Goal: Task Accomplishment & Management: Manage account settings

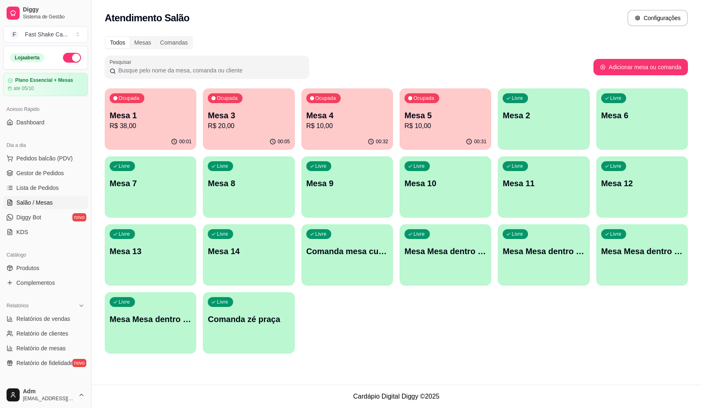
click at [361, 126] on p "R$ 10,00" at bounding box center [348, 126] width 82 height 10
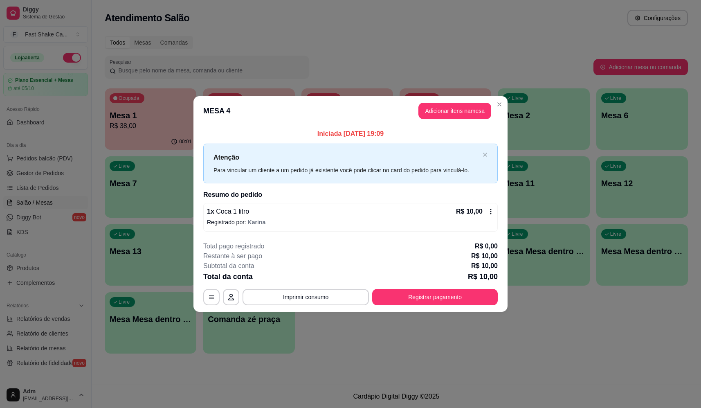
click at [442, 298] on button "Registrar pagamento" at bounding box center [435, 297] width 126 height 16
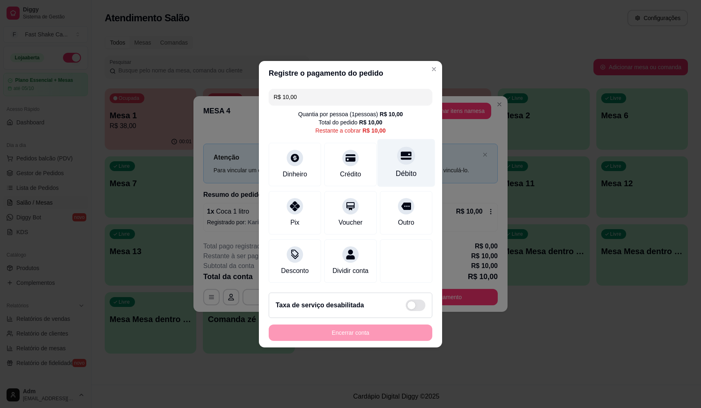
click at [408, 158] on div "Débito" at bounding box center [407, 163] width 58 height 48
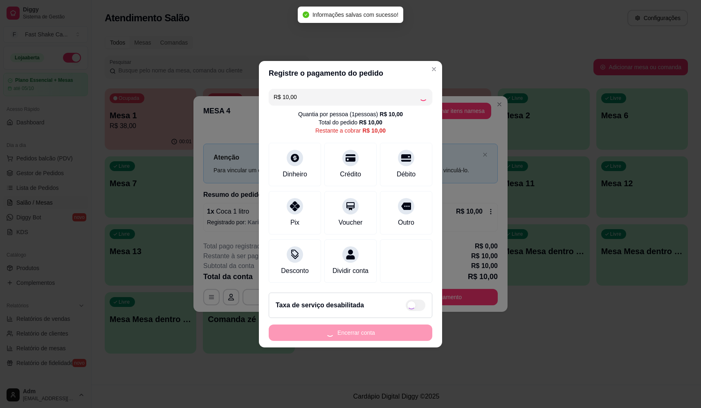
type input "R$ 0,00"
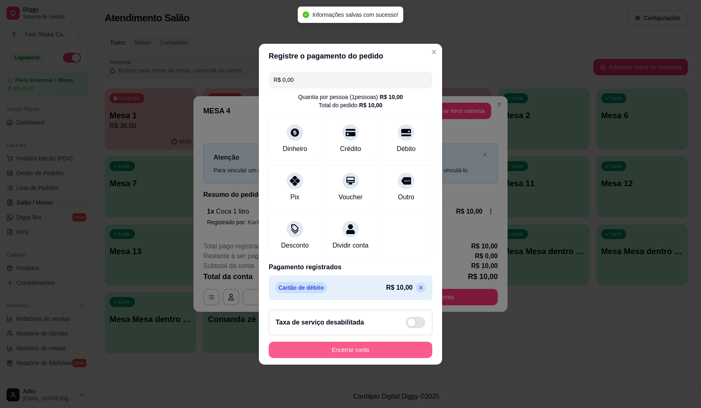
click at [397, 354] on button "Encerrar conta" at bounding box center [351, 350] width 164 height 16
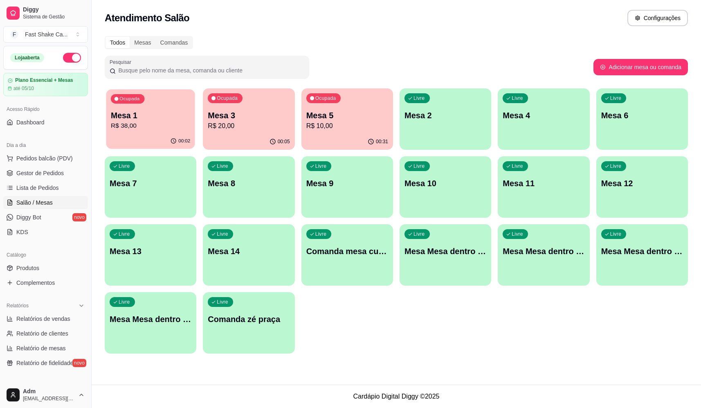
click at [195, 100] on div "Ocupada Mesa 1 R$ 38,00" at bounding box center [150, 111] width 89 height 44
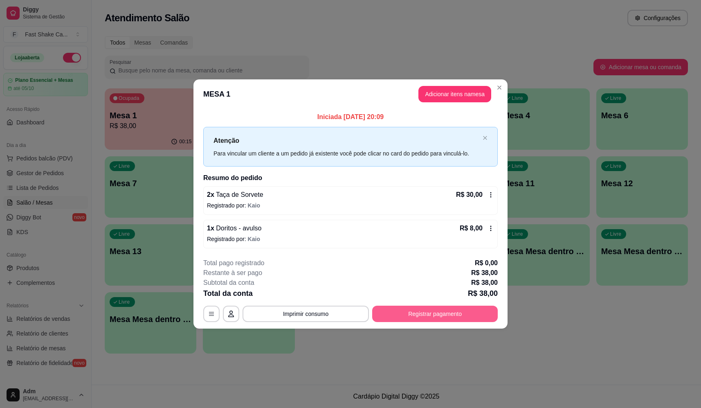
click at [456, 316] on button "Registrar pagamento" at bounding box center [435, 314] width 126 height 16
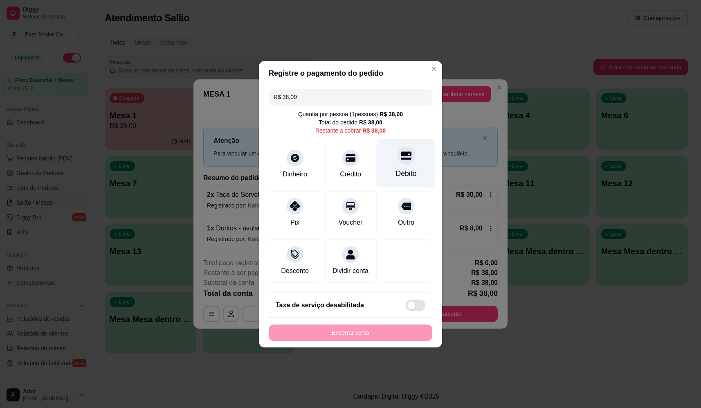
click at [393, 140] on div "Débito" at bounding box center [407, 163] width 58 height 48
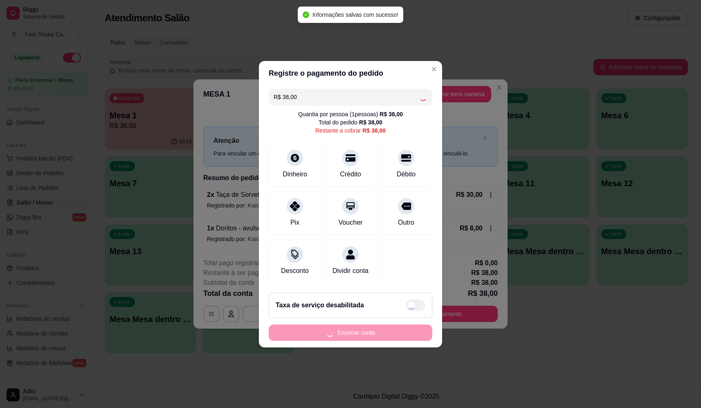
type input "R$ 0,00"
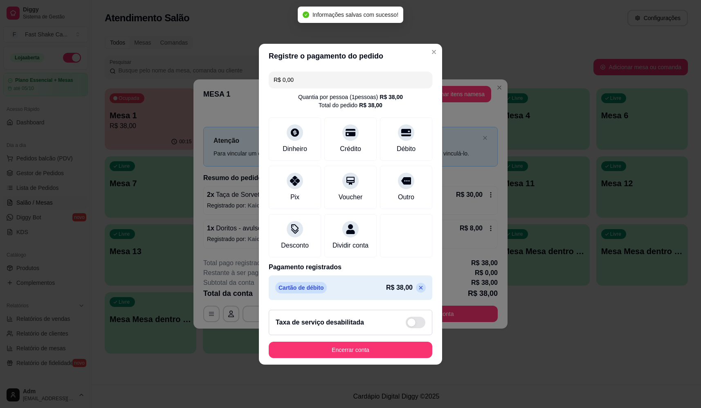
click at [401, 363] on footer "Taxa de serviço desabilitada Encerrar conta" at bounding box center [350, 333] width 183 height 61
click at [405, 357] on button "Encerrar conta" at bounding box center [351, 350] width 164 height 16
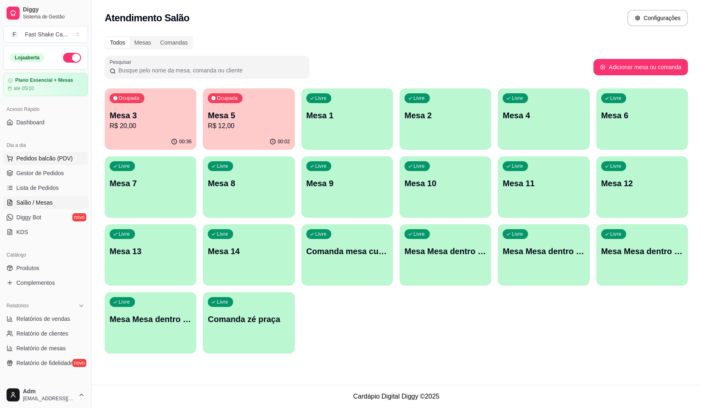
click at [59, 153] on button "Pedidos balcão (PDV)" at bounding box center [45, 158] width 85 height 13
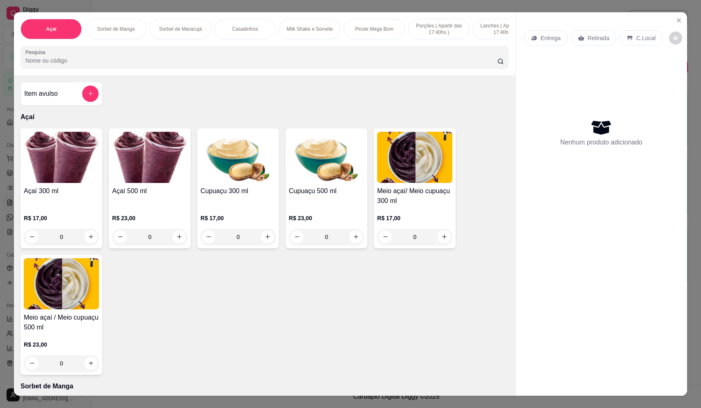
click at [87, 245] on div "0" at bounding box center [61, 237] width 75 height 16
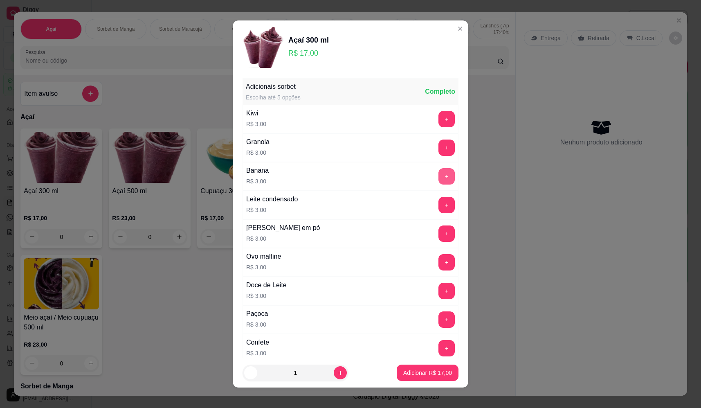
click at [439, 175] on button "+" at bounding box center [447, 176] width 16 height 16
click at [334, 376] on button "increase-product-quantity" at bounding box center [340, 372] width 13 height 13
type input "2"
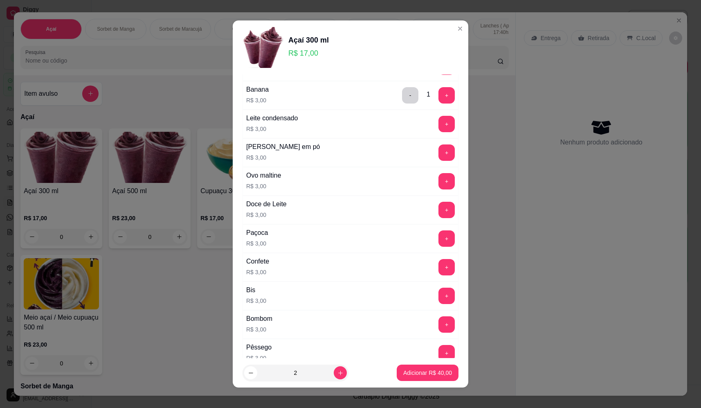
scroll to position [82, 0]
click at [439, 238] on button "+" at bounding box center [447, 238] width 16 height 16
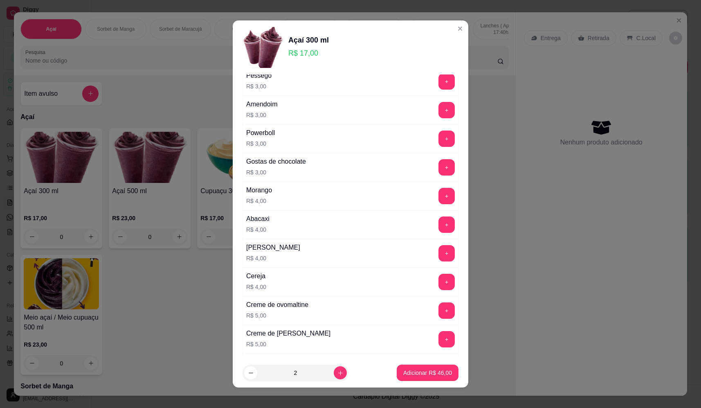
scroll to position [368, 0]
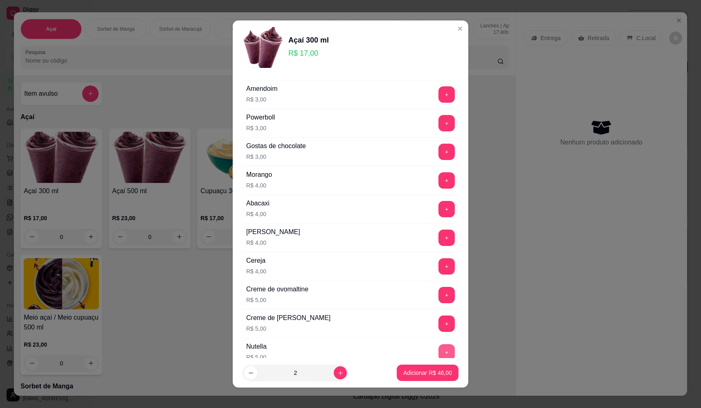
click at [439, 349] on button "+" at bounding box center [447, 352] width 16 height 16
click at [433, 376] on p "Adicionar R$ 56,00" at bounding box center [428, 373] width 49 height 8
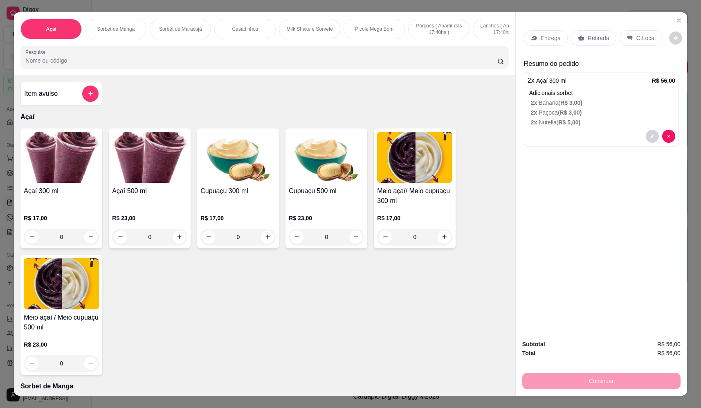
click at [596, 39] on p "Retirada" at bounding box center [599, 38] width 22 height 8
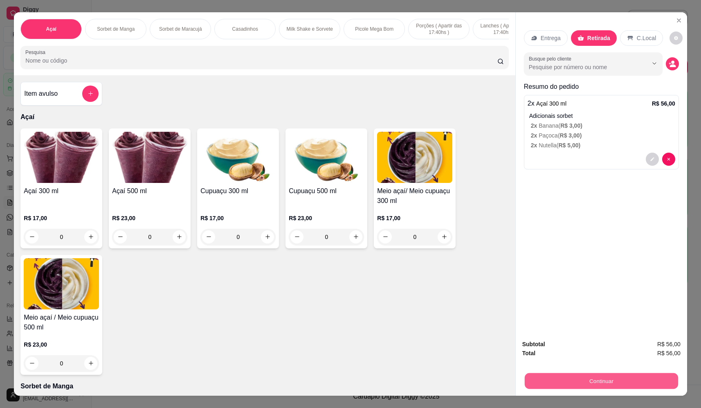
click at [586, 386] on button "Continuar" at bounding box center [601, 381] width 153 height 16
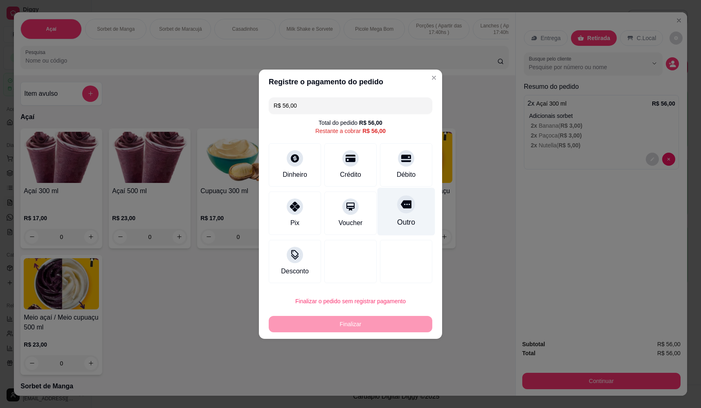
click at [406, 217] on div "Outro" at bounding box center [407, 211] width 58 height 48
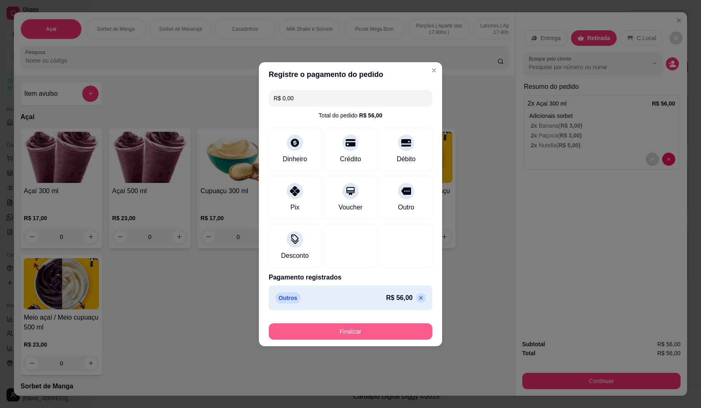
click at [386, 332] on button "Finalizar" at bounding box center [351, 331] width 164 height 16
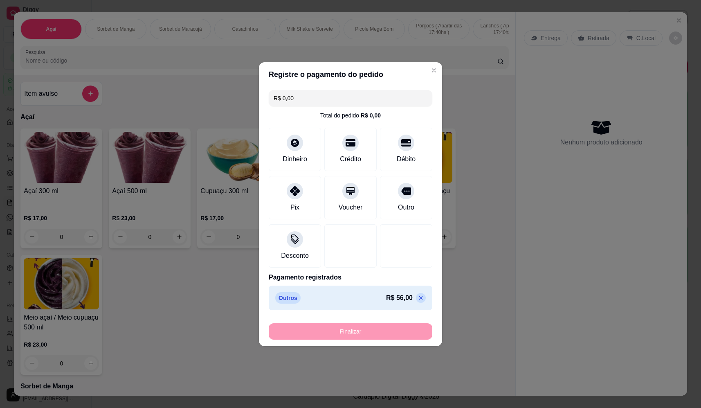
type input "-R$ 56,00"
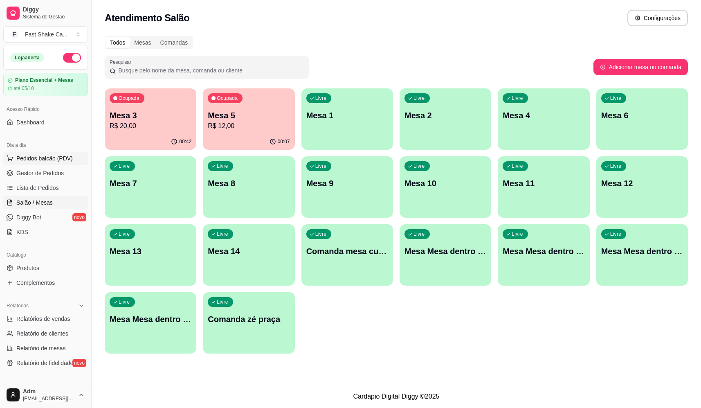
click at [66, 162] on span "Pedidos balcão (PDV)" at bounding box center [44, 158] width 56 height 8
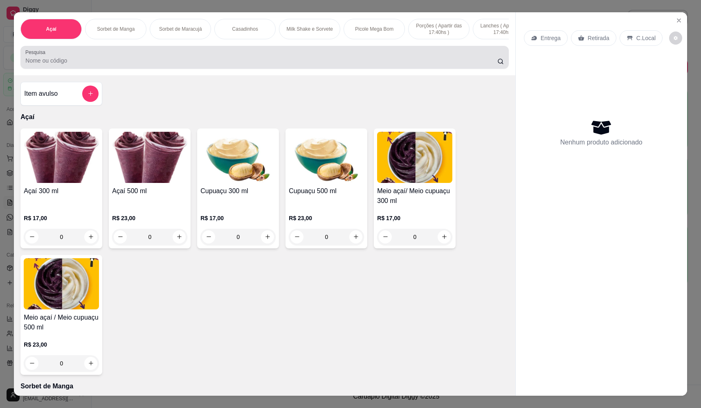
click at [141, 62] on div at bounding box center [264, 57] width 478 height 16
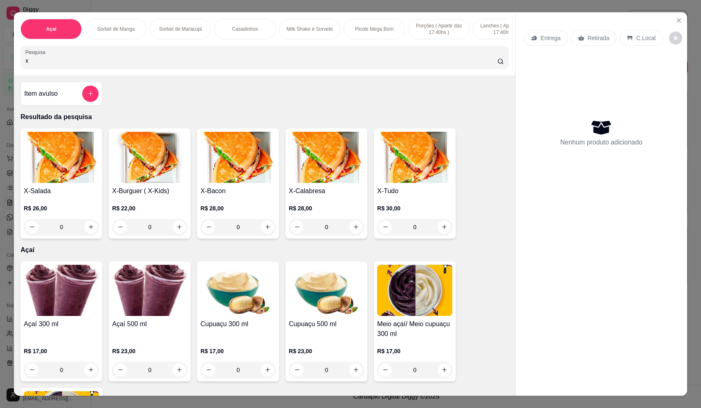
type input "x"
click at [443, 235] on div "0" at bounding box center [414, 227] width 75 height 16
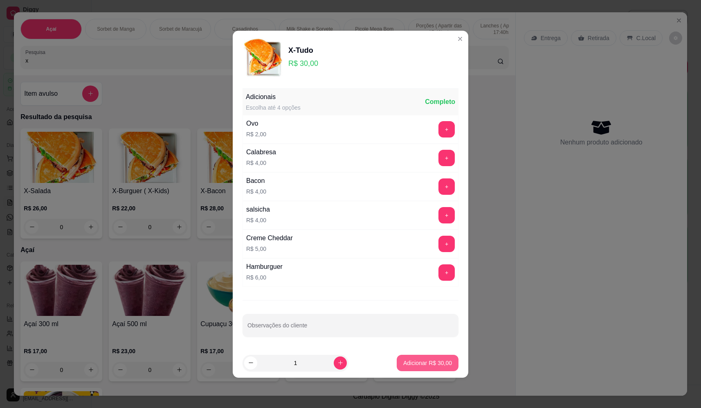
click at [440, 367] on button "Adicionar R$ 30,00" at bounding box center [428, 363] width 62 height 16
type input "1"
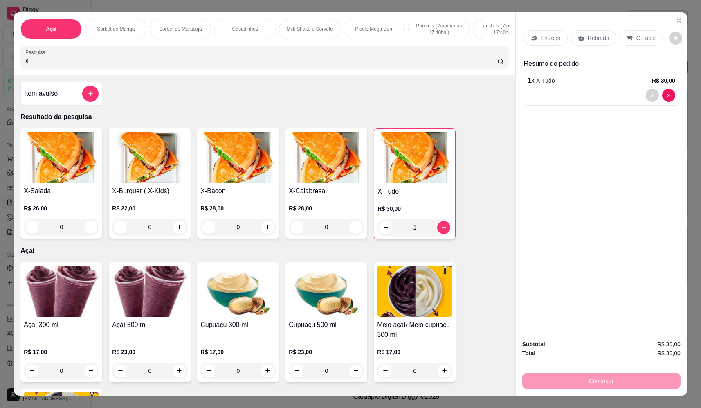
drag, startPoint x: 82, startPoint y: 69, endPoint x: 7, endPoint y: 73, distance: 75.8
click at [7, 73] on div "Açaí Sorbet de Manga Sorbet de Maracujá Casadinhos Milk Shake e Sorvete Picole …" at bounding box center [350, 204] width 701 height 408
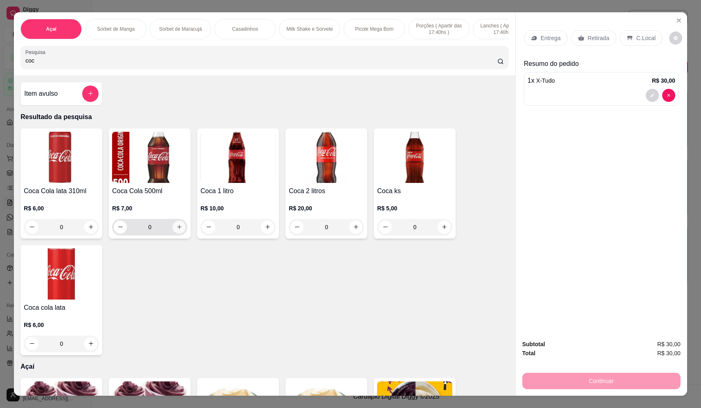
type input "coc"
click at [177, 230] on icon "increase-product-quantity" at bounding box center [179, 227] width 6 height 6
type input "1"
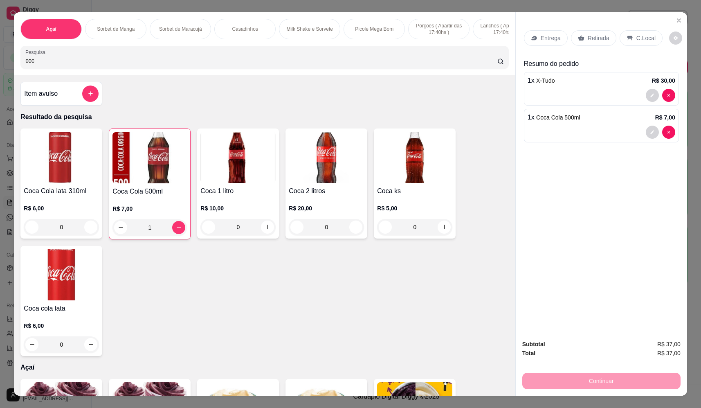
drag, startPoint x: 104, startPoint y: 232, endPoint x: 111, endPoint y: 233, distance: 7.1
click at [104, 232] on div "Coca Cola lata 310ml R$ 6,00 0 Coca Cola 500ml R$ 7,00 1 Coca 1 litro R$ 10,00 …" at bounding box center [264, 243] width 488 height 228
click at [115, 233] on button "decrease-product-quantity" at bounding box center [121, 227] width 13 height 13
type input "0"
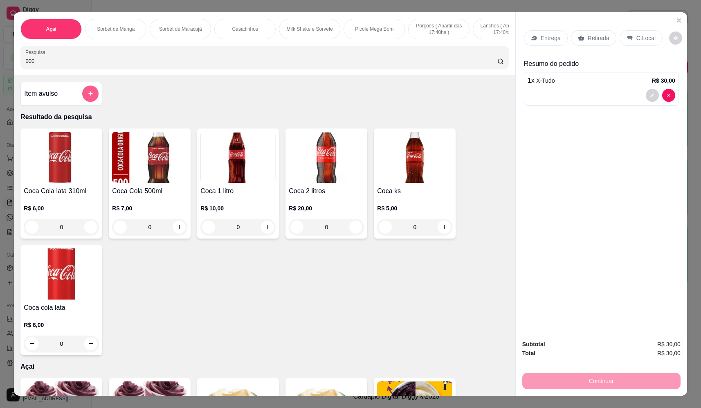
click at [92, 102] on button "add-separate-item" at bounding box center [90, 94] width 16 height 16
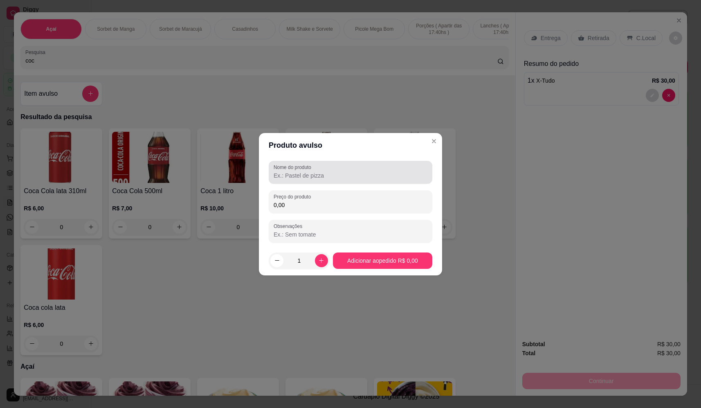
click at [336, 174] on input "Nome do produto" at bounding box center [351, 175] width 154 height 8
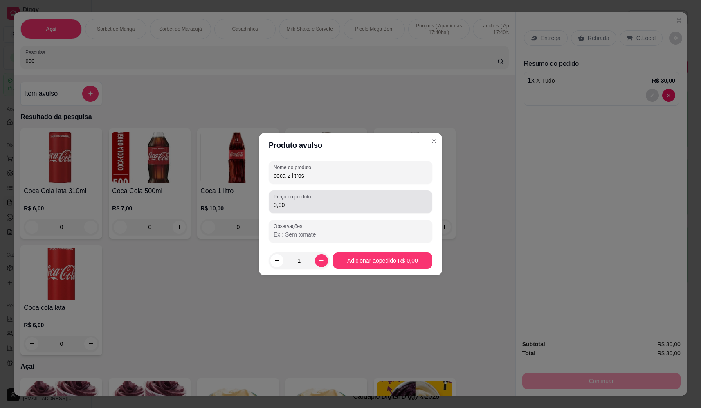
type input "coca 2 litros"
click at [314, 198] on label "Preço do produto" at bounding box center [294, 196] width 40 height 7
click at [314, 201] on input "0,00" at bounding box center [351, 205] width 154 height 8
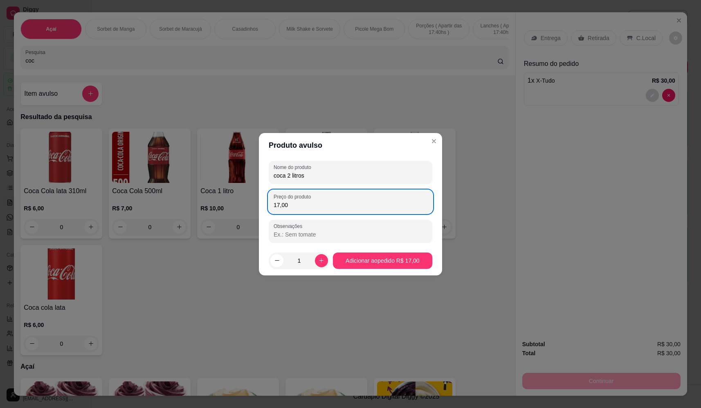
type input "17,00"
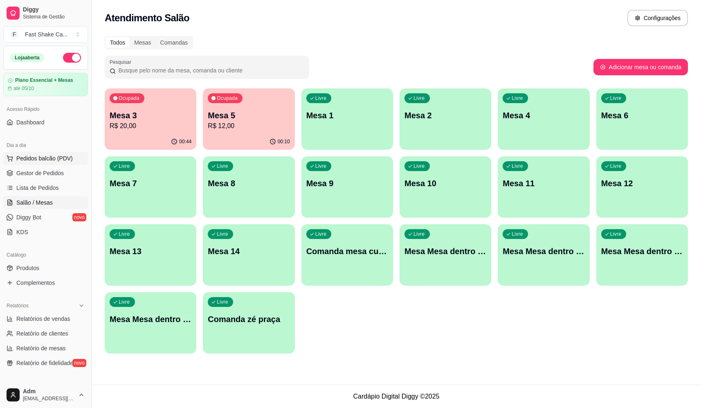
click at [62, 159] on span "Pedidos balcão (PDV)" at bounding box center [44, 158] width 56 height 8
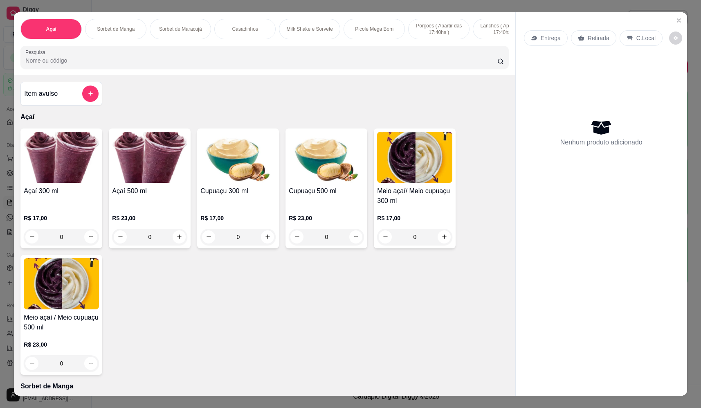
click at [315, 64] on input "Pesquisa" at bounding box center [261, 60] width 472 height 8
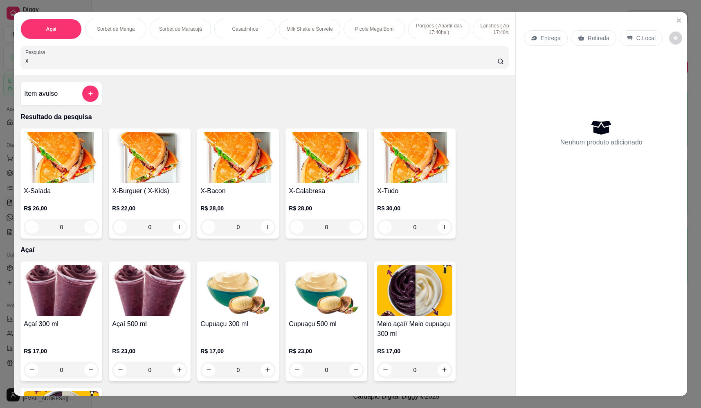
type input "x"
click at [441, 234] on div "0" at bounding box center [414, 227] width 75 height 16
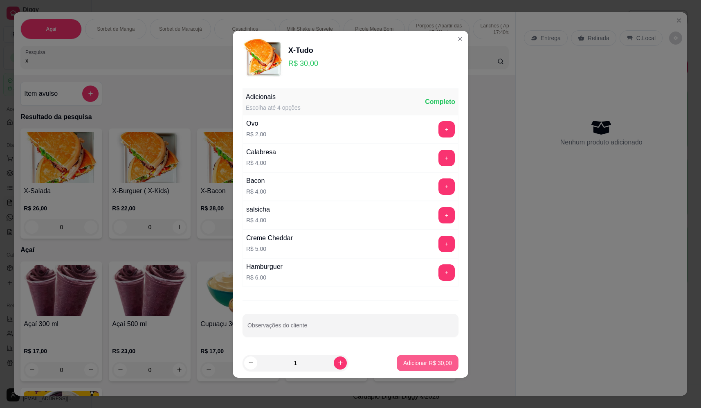
click at [435, 365] on p "Adicionar R$ 30,00" at bounding box center [428, 363] width 49 height 8
type input "1"
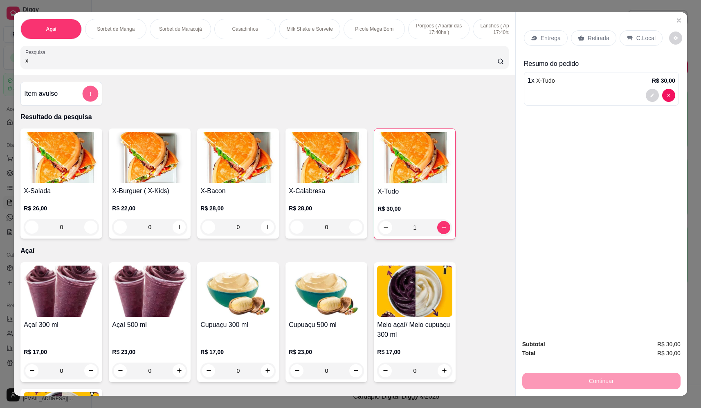
click at [91, 101] on button "add-separate-item" at bounding box center [91, 94] width 16 height 16
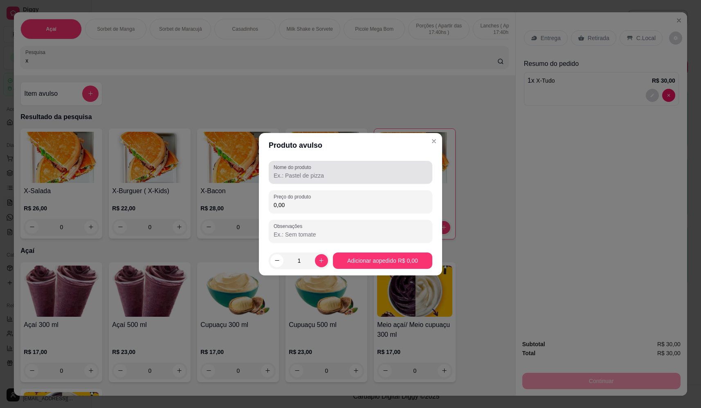
click at [307, 173] on input "Nome do produto" at bounding box center [351, 175] width 154 height 8
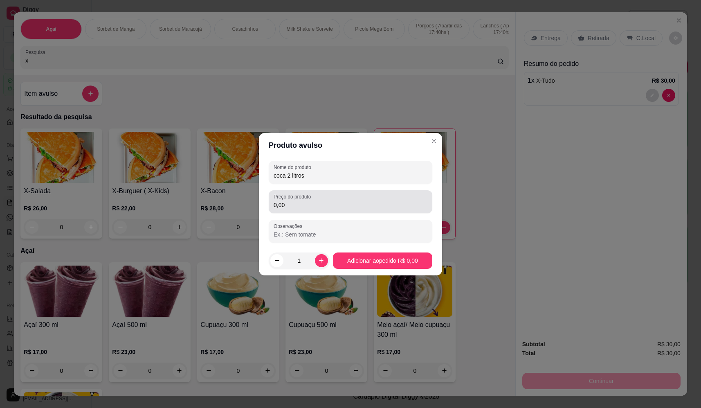
type input "coca 2 litros"
click at [337, 201] on input "0,00" at bounding box center [351, 205] width 154 height 8
type input "17,00"
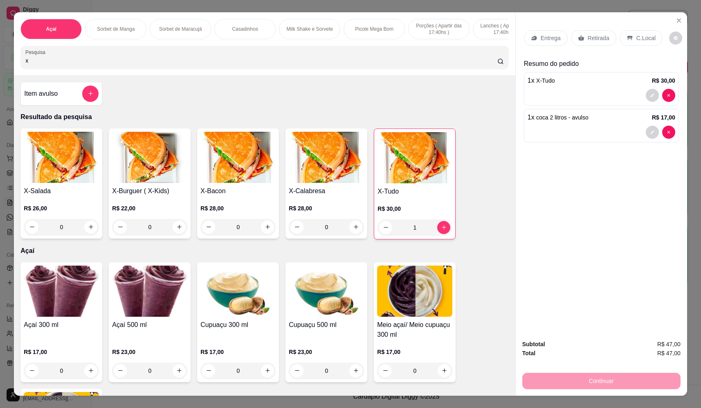
click at [534, 38] on icon at bounding box center [534, 38] width 7 height 7
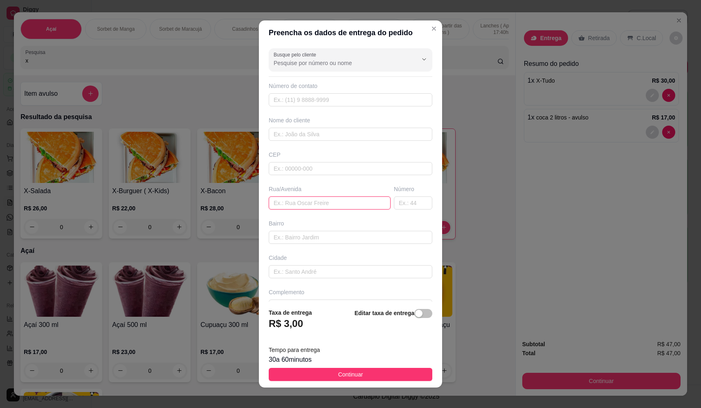
click at [297, 206] on input "text" at bounding box center [330, 202] width 122 height 13
type input "localizaçao"
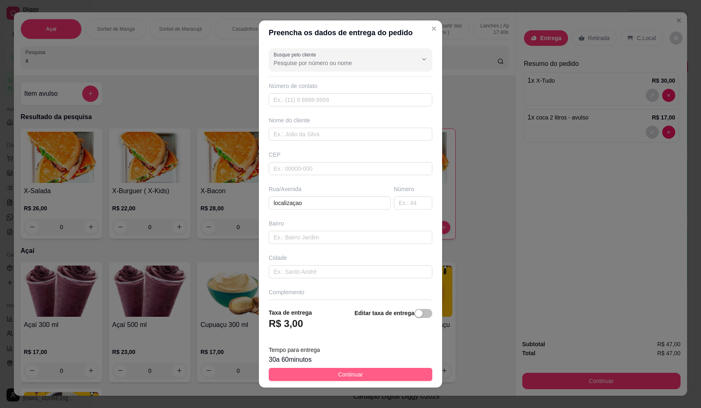
click at [338, 375] on span "Continuar" at bounding box center [350, 374] width 25 height 9
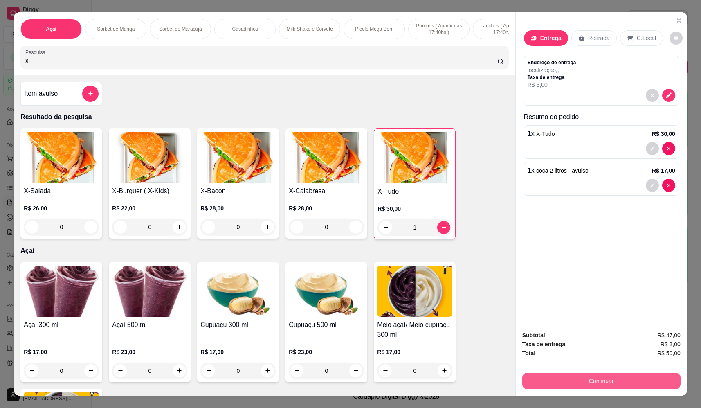
click at [616, 381] on button "Continuar" at bounding box center [602, 381] width 158 height 16
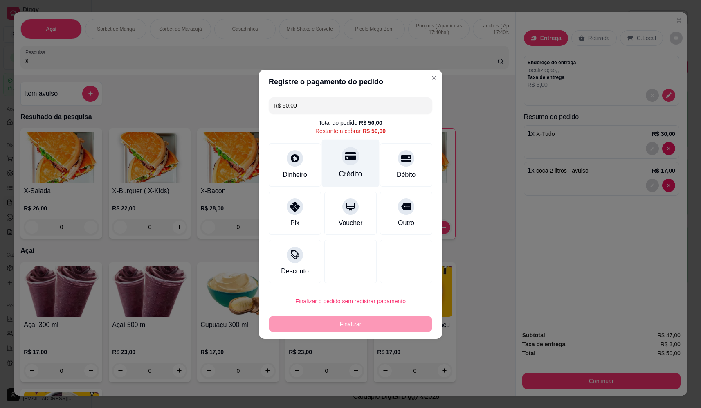
click at [346, 167] on div "Crédito" at bounding box center [351, 163] width 58 height 48
type input "R$ 0,00"
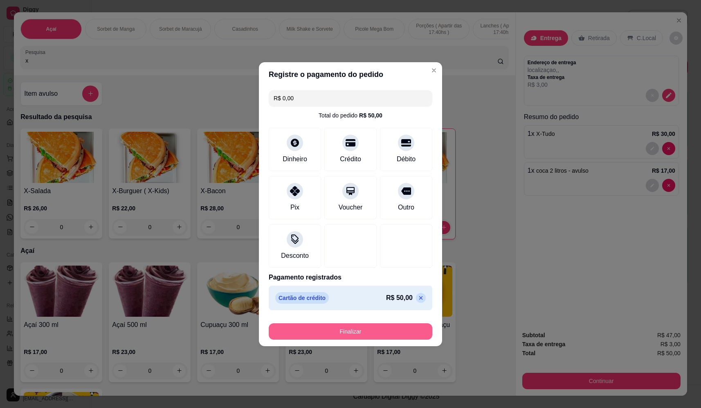
click at [353, 336] on button "Finalizar" at bounding box center [351, 331] width 164 height 16
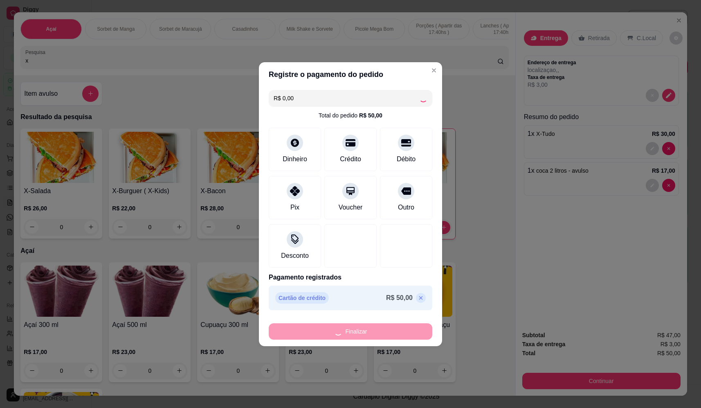
type input "0"
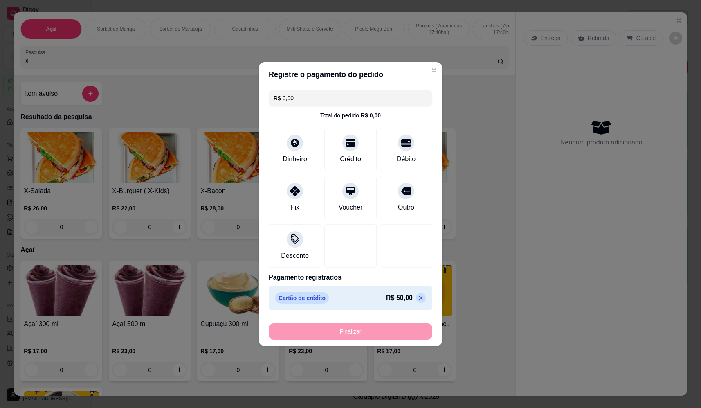
type input "-R$ 50,00"
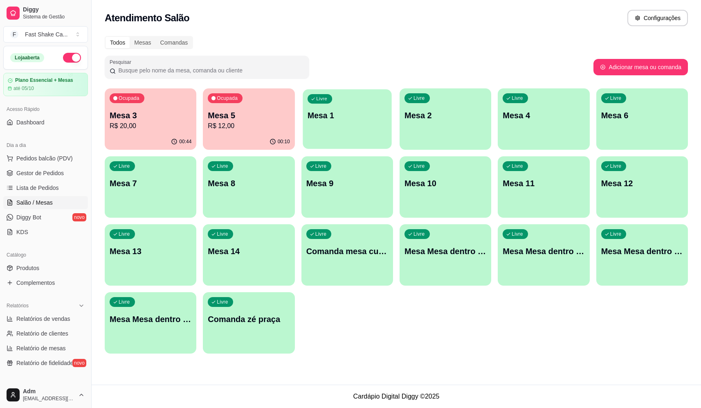
click at [366, 136] on div "Livre Mesa 1" at bounding box center [347, 114] width 89 height 50
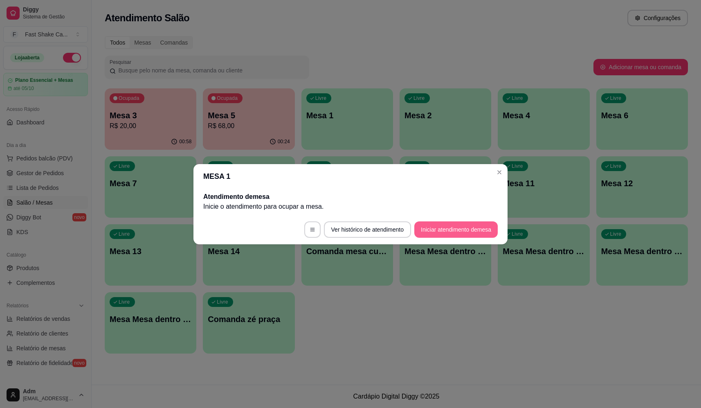
click at [438, 235] on button "Iniciar atendimento de mesa" at bounding box center [456, 229] width 83 height 16
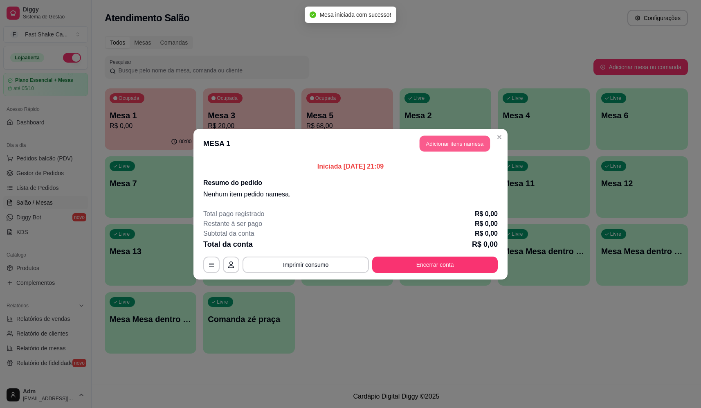
click at [452, 136] on button "Adicionar itens na mesa" at bounding box center [455, 143] width 70 height 16
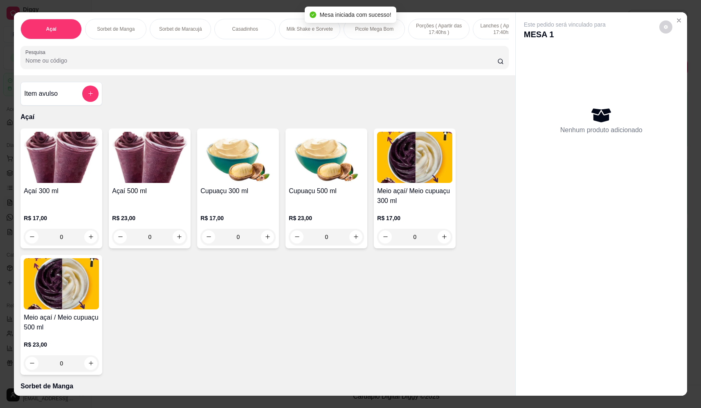
click at [158, 65] on input "Pesquisa" at bounding box center [261, 60] width 472 height 8
click at [170, 65] on input "Pesquisa" at bounding box center [261, 60] width 472 height 8
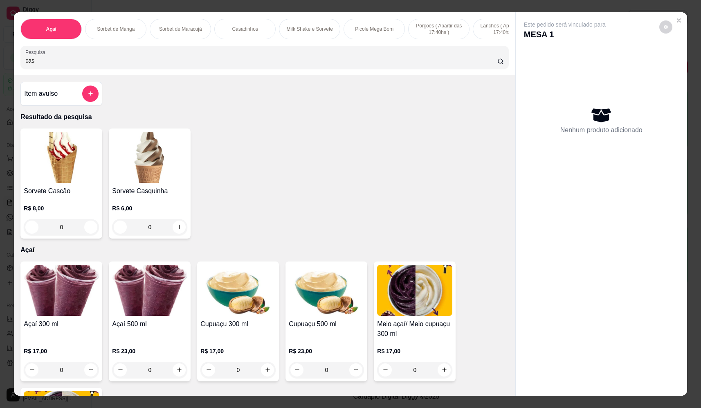
type input "cas"
click at [172, 234] on div "0" at bounding box center [149, 227] width 75 height 16
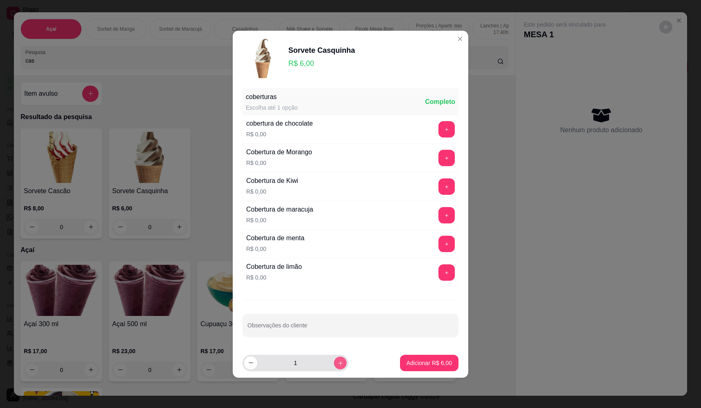
click at [338, 360] on icon "increase-product-quantity" at bounding box center [341, 363] width 6 height 6
type input "2"
click at [425, 363] on p "Adicionar R$ 12,00" at bounding box center [427, 363] width 47 height 8
type input "2"
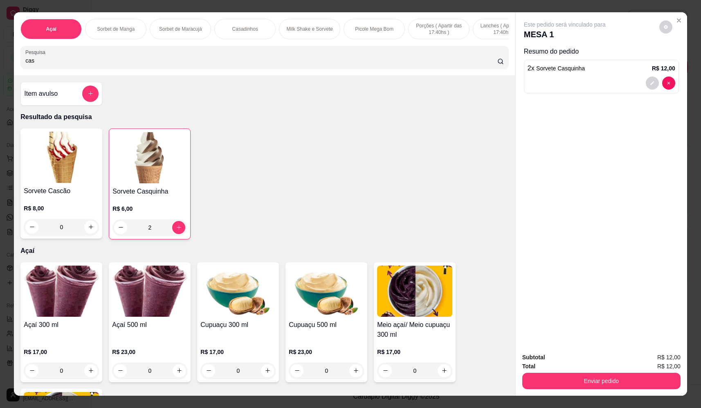
click at [562, 376] on button "Enviar pedido" at bounding box center [602, 381] width 158 height 16
click at [563, 358] on button "Não registrar e enviar pedido" at bounding box center [574, 361] width 85 height 16
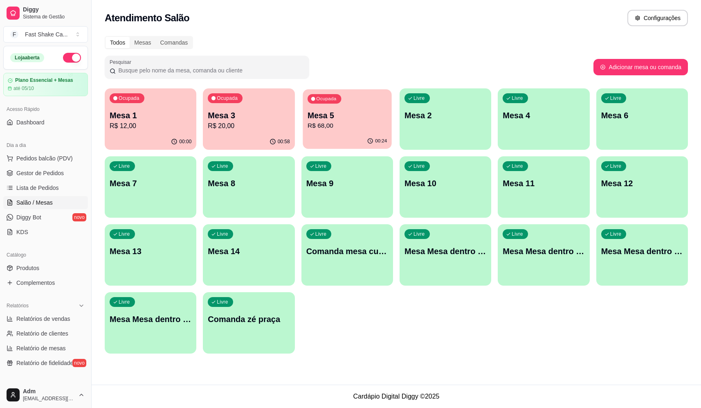
click at [361, 127] on p "R$ 68,00" at bounding box center [347, 125] width 79 height 9
drag, startPoint x: 522, startPoint y: 40, endPoint x: 521, endPoint y: 33, distance: 7.4
click at [341, 119] on p "Mesa 5" at bounding box center [347, 115] width 79 height 11
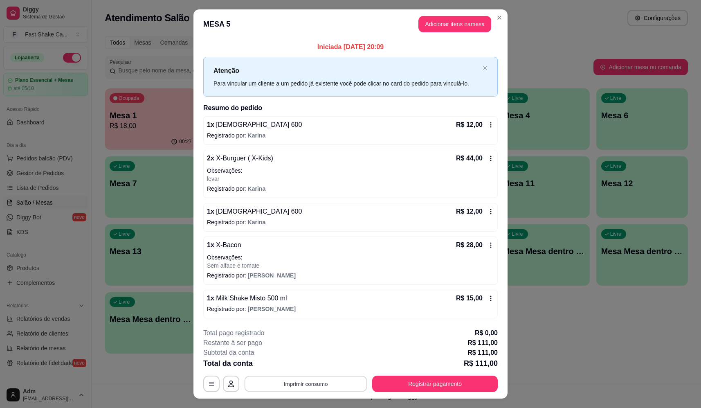
click at [286, 386] on button "Imprimir consumo" at bounding box center [306, 384] width 123 height 16
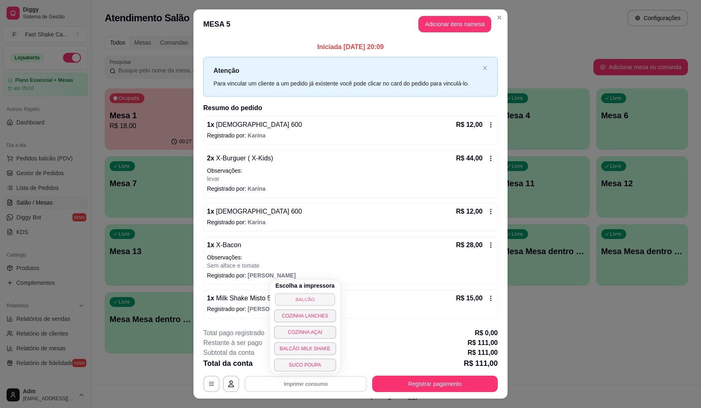
click at [292, 298] on button "BALCÃO" at bounding box center [305, 299] width 60 height 13
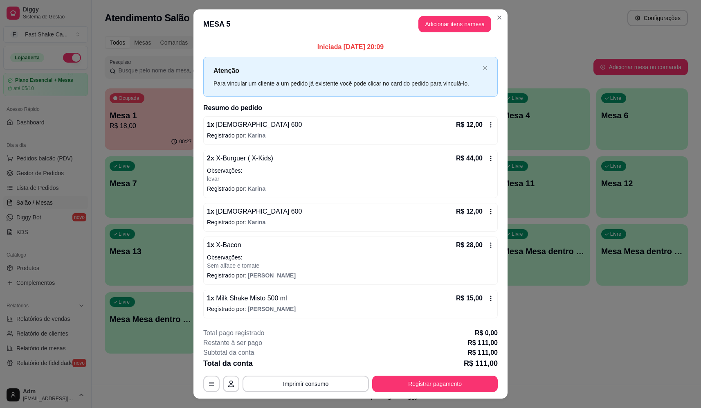
click at [356, 167] on p "Observações:" at bounding box center [350, 171] width 287 height 8
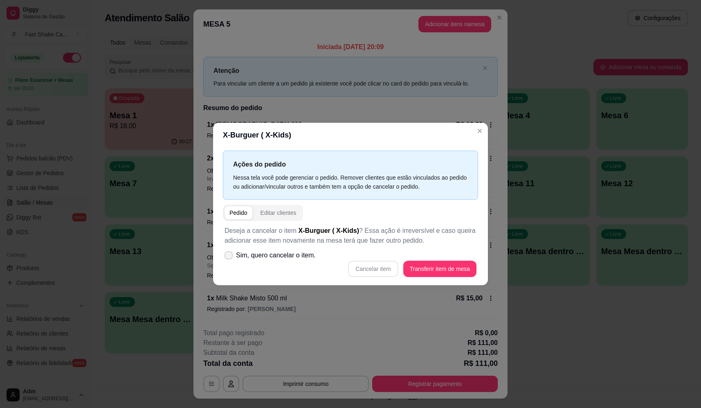
click at [309, 257] on span "Sim, quero cancelar o item." at bounding box center [276, 255] width 80 height 10
click at [230, 257] on input "Sim, quero cancelar o item." at bounding box center [226, 259] width 5 height 5
checkbox input "true"
click at [368, 273] on button "Cancelar item" at bounding box center [373, 269] width 50 height 16
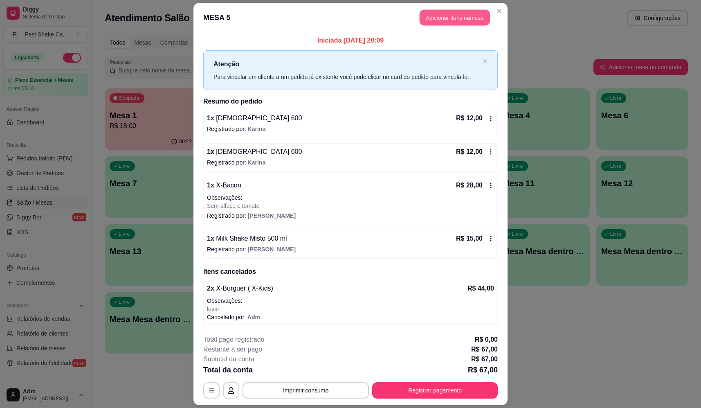
click at [463, 23] on button "Adicionar itens na mesa" at bounding box center [455, 18] width 70 height 16
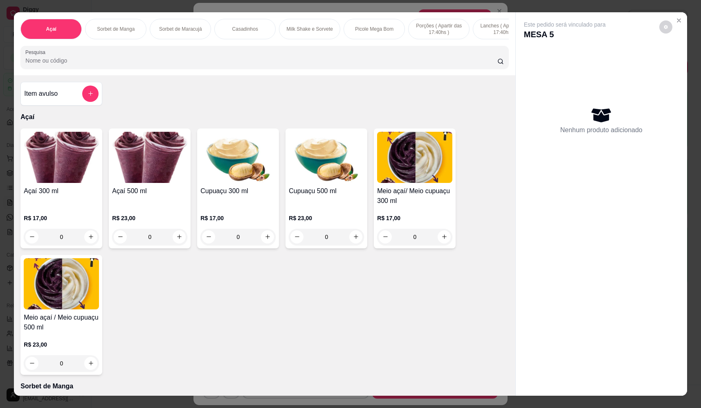
click at [228, 65] on input "Pesquisa" at bounding box center [261, 60] width 472 height 8
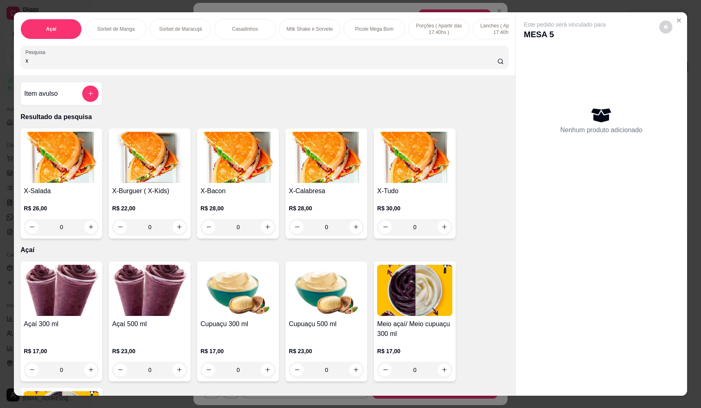
type input "x"
click at [175, 235] on div "0" at bounding box center [149, 227] width 75 height 16
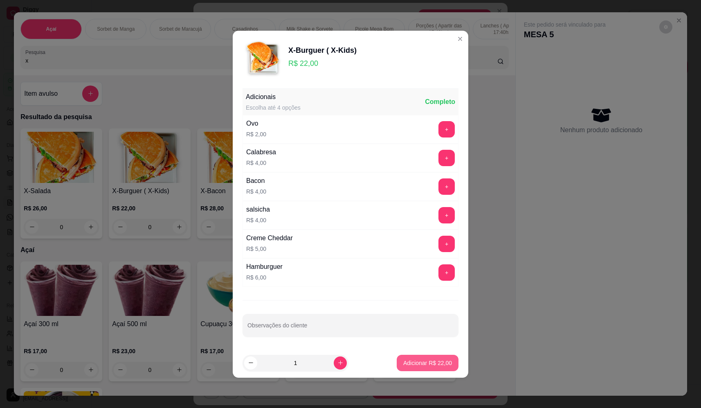
click at [418, 355] on button "Adicionar R$ 22,00" at bounding box center [428, 363] width 62 height 16
type input "1"
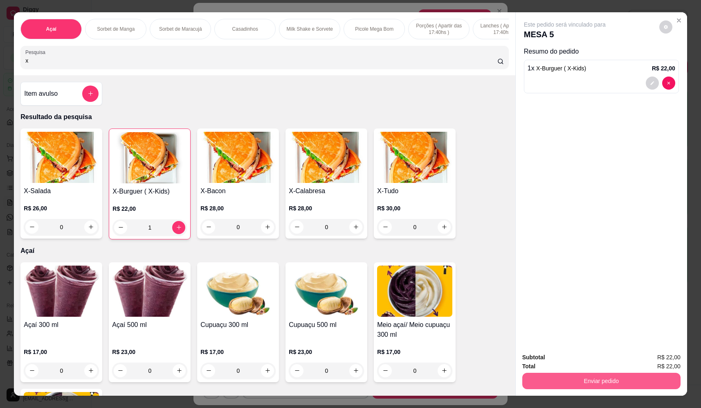
click at [600, 381] on button "Enviar pedido" at bounding box center [602, 381] width 158 height 16
click at [592, 357] on button "Não registrar e enviar pedido" at bounding box center [574, 361] width 85 height 16
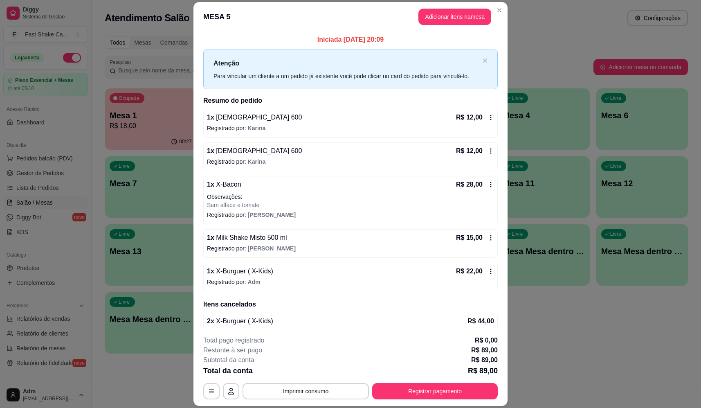
click at [350, 124] on p "Registrado por: [PERSON_NAME]" at bounding box center [350, 128] width 287 height 8
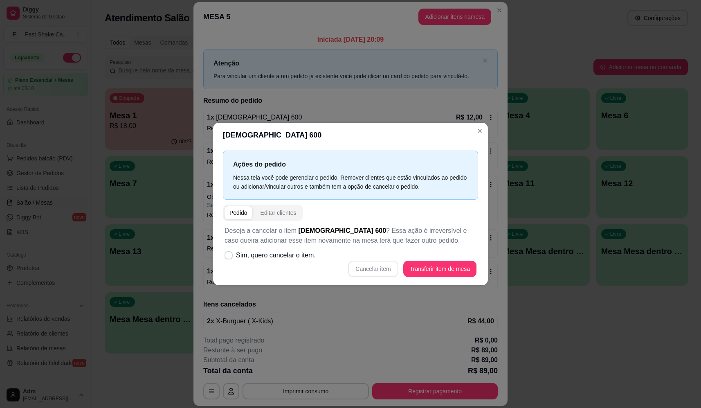
click at [298, 258] on span "Sim, quero cancelar o item." at bounding box center [276, 255] width 80 height 10
click at [230, 258] on input "Sim, quero cancelar o item." at bounding box center [226, 259] width 5 height 5
checkbox input "true"
click at [377, 273] on button "Cancelar item" at bounding box center [373, 269] width 50 height 16
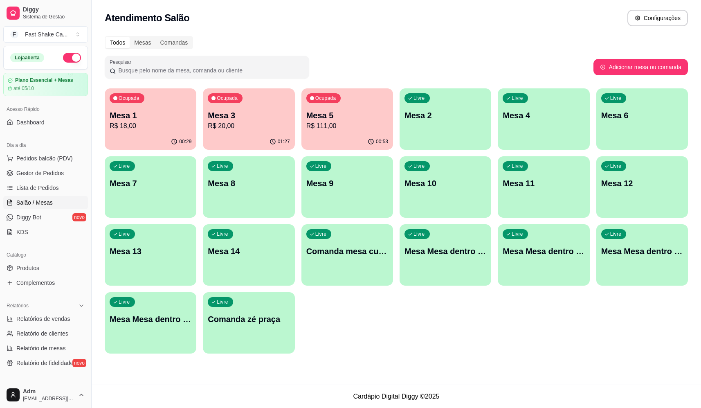
click at [358, 98] on div "Ocupada Mesa 5 R$ 111,00" at bounding box center [348, 110] width 92 height 45
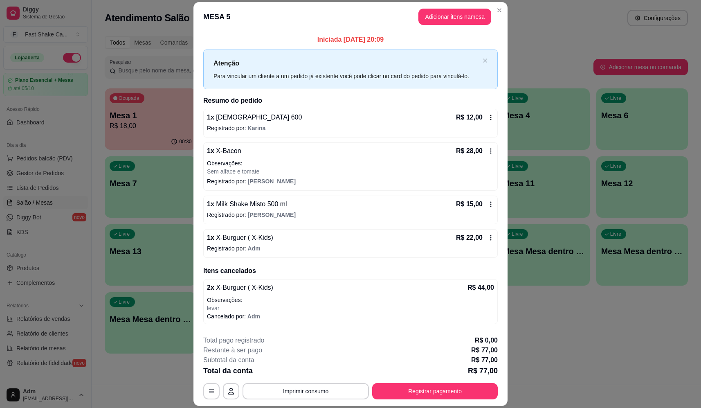
click at [266, 115] on div "1 x Brahma 600 R$ 12,00" at bounding box center [350, 118] width 287 height 10
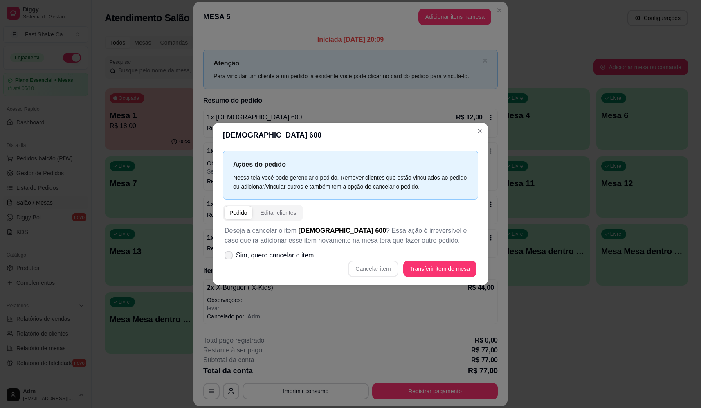
click at [277, 255] on span "Sim, quero cancelar o item." at bounding box center [276, 255] width 80 height 10
click at [230, 257] on input "Sim, quero cancelar o item." at bounding box center [226, 259] width 5 height 5
checkbox input "true"
click at [368, 267] on button "Cancelar item" at bounding box center [373, 269] width 50 height 16
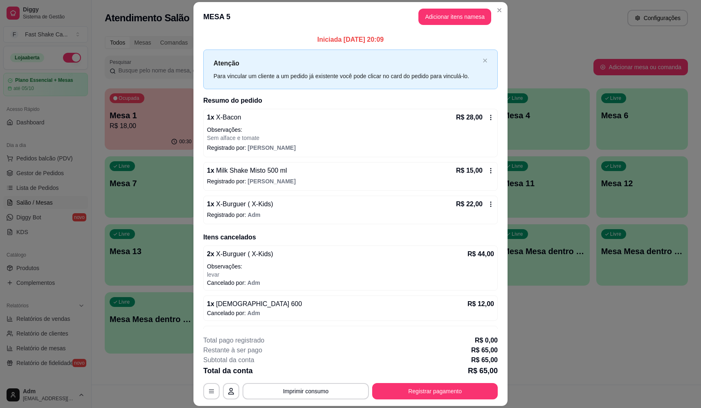
click at [257, 210] on div "1 x X-Burguer ( X-Kids) R$ 22,00 Registrado por: Adm" at bounding box center [350, 210] width 295 height 29
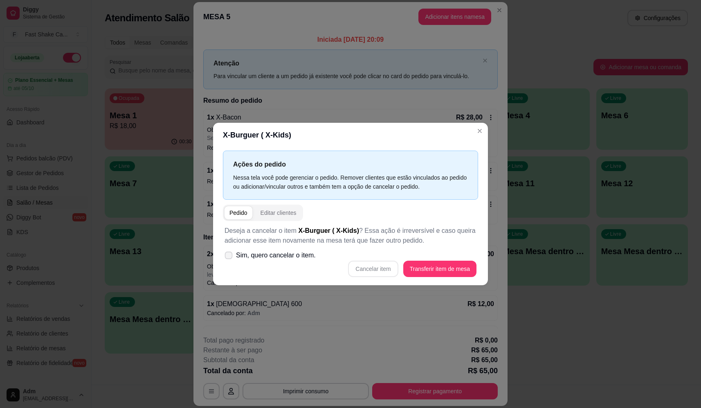
click at [280, 257] on span "Sim, quero cancelar o item." at bounding box center [276, 255] width 80 height 10
click at [230, 257] on input "Sim, quero cancelar o item." at bounding box center [226, 259] width 5 height 5
checkbox input "true"
click at [383, 272] on button "Cancelar item" at bounding box center [373, 269] width 50 height 16
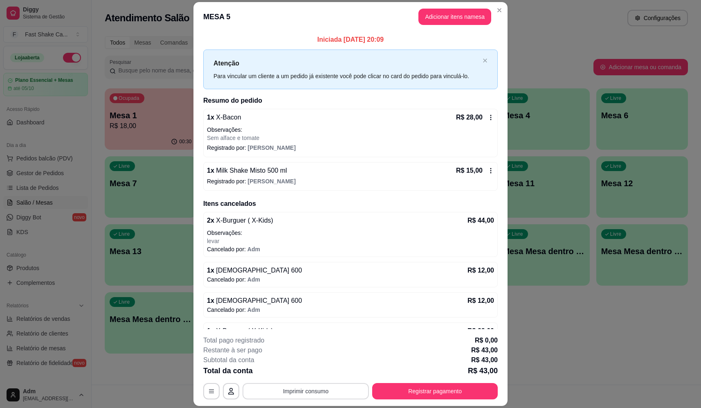
click at [315, 389] on button "Imprimir consumo" at bounding box center [306, 391] width 126 height 16
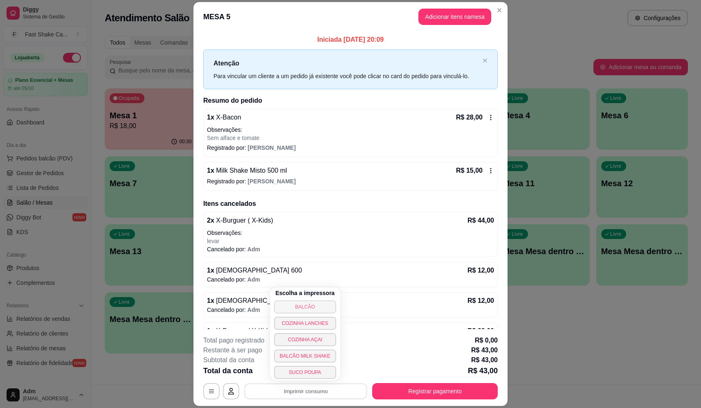
click at [313, 307] on button "BALCÃO" at bounding box center [305, 306] width 62 height 13
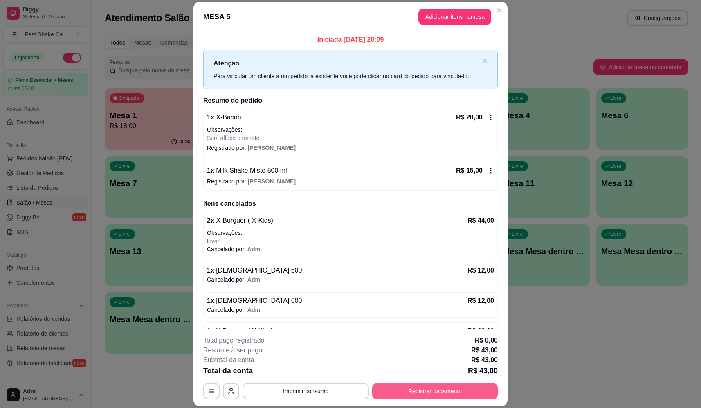
click at [431, 390] on button "Registrar pagamento" at bounding box center [435, 391] width 126 height 16
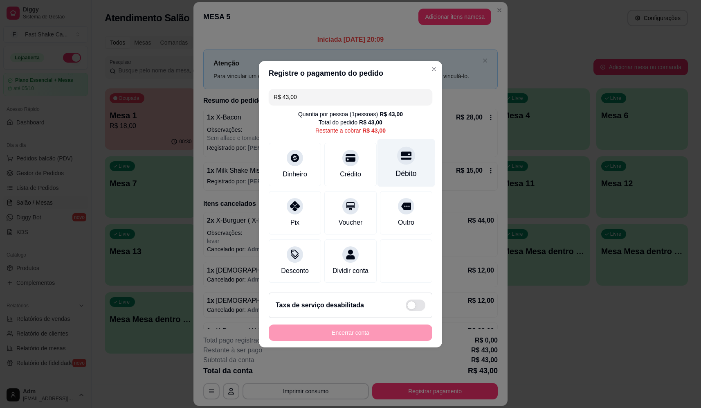
click at [410, 169] on div "Débito" at bounding box center [406, 173] width 21 height 11
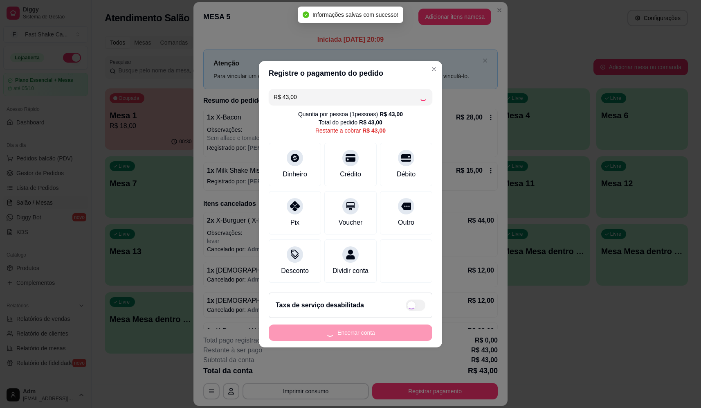
type input "R$ 0,00"
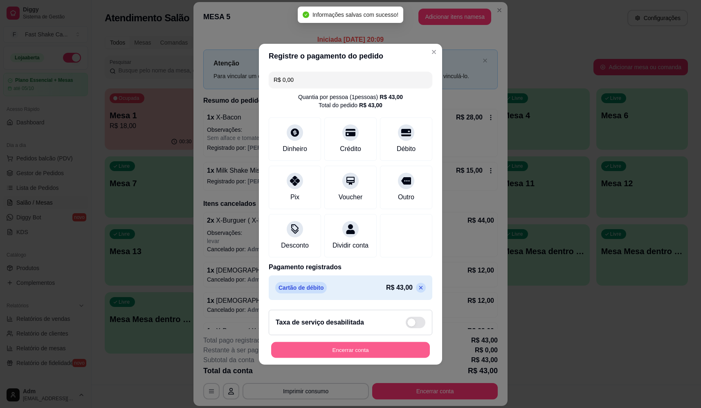
click at [372, 351] on button "Encerrar conta" at bounding box center [350, 350] width 159 height 16
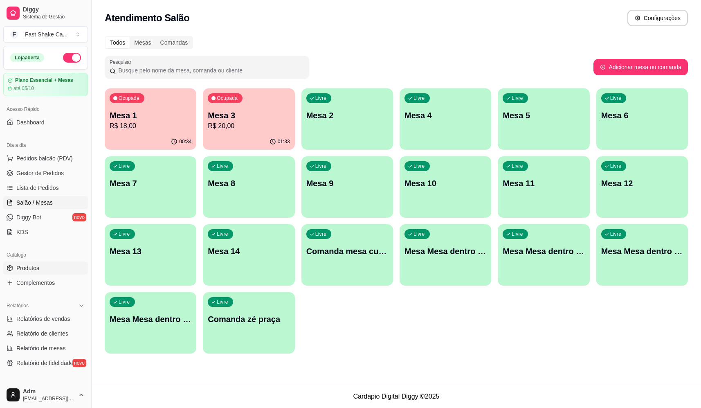
click at [36, 268] on span "Produtos" at bounding box center [27, 268] width 23 height 8
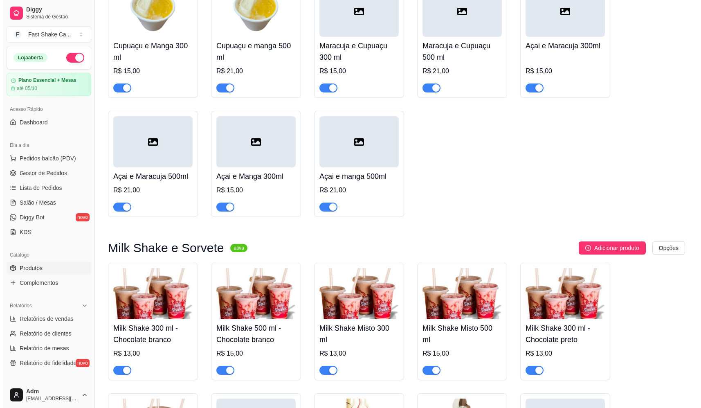
scroll to position [1064, 0]
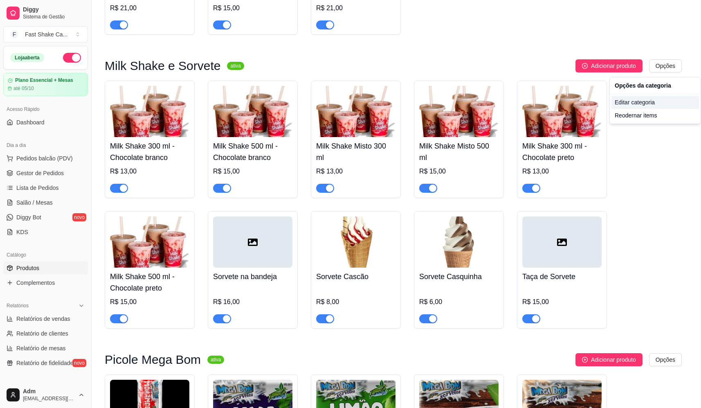
click at [640, 105] on div "Editar categoria" at bounding box center [656, 102] width 88 height 13
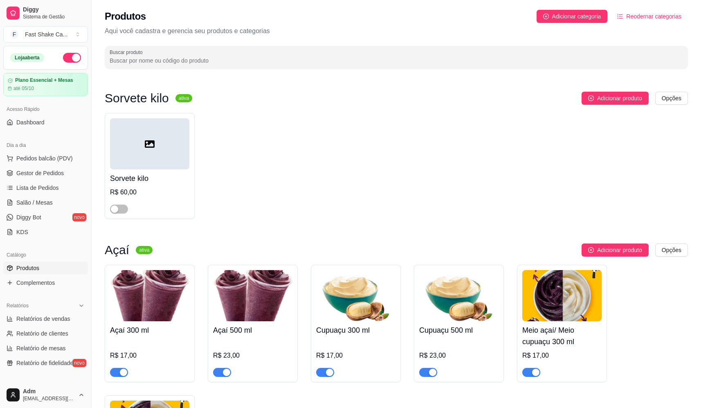
scroll to position [929, 0]
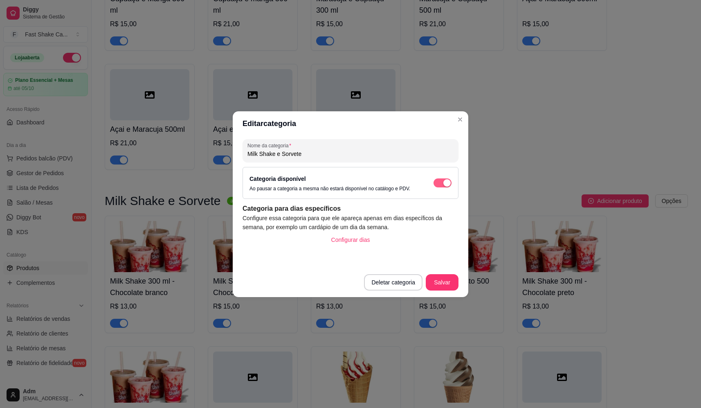
click at [447, 183] on div "button" at bounding box center [447, 182] width 7 height 7
click at [444, 281] on button "Salvar" at bounding box center [442, 282] width 33 height 16
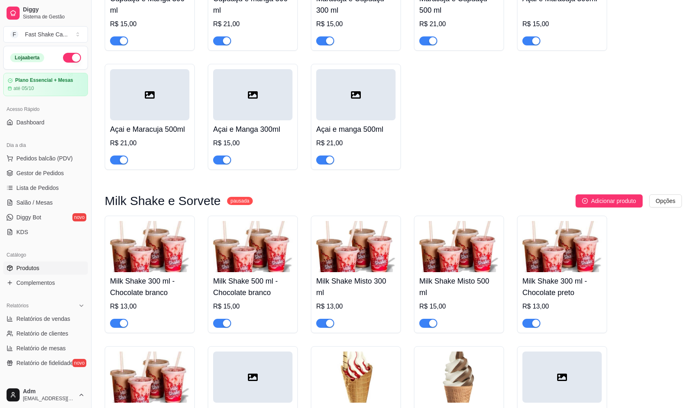
click at [526, 96] on div "Cupuaçu e Manga 300 ml R$ 15,00 Cupuaçu e manga 500 ml R$ 21,00 Maracuja e Cupu…" at bounding box center [393, 51] width 577 height 237
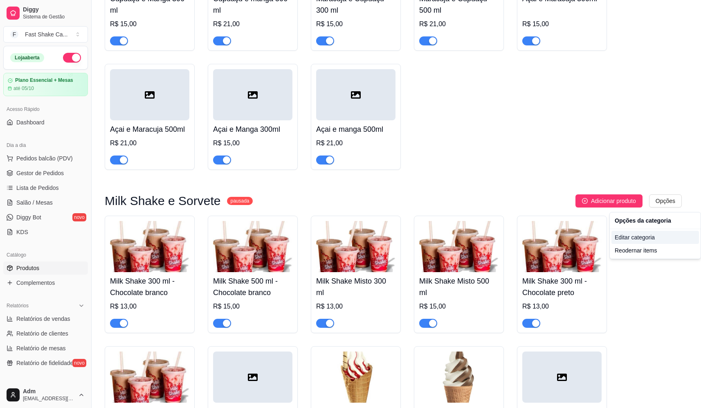
click at [638, 236] on div "Editar categoria" at bounding box center [656, 237] width 88 height 13
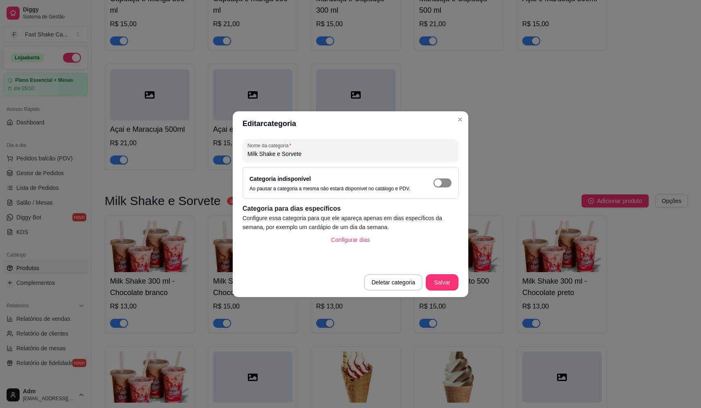
click at [443, 184] on span "button" at bounding box center [443, 182] width 18 height 9
click at [444, 285] on button "Salvar" at bounding box center [442, 282] width 32 height 16
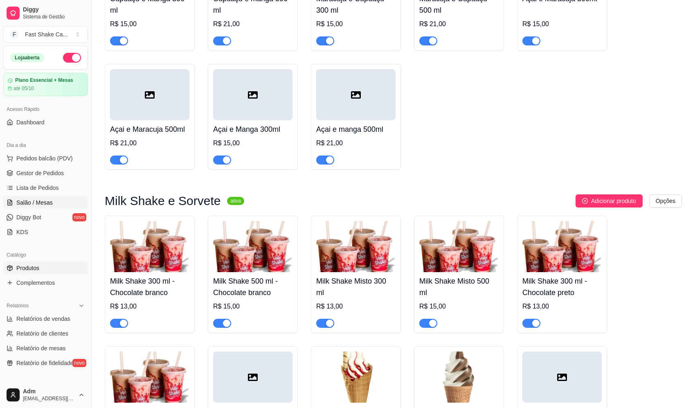
click at [40, 205] on span "Salão / Mesas" at bounding box center [34, 202] width 36 height 8
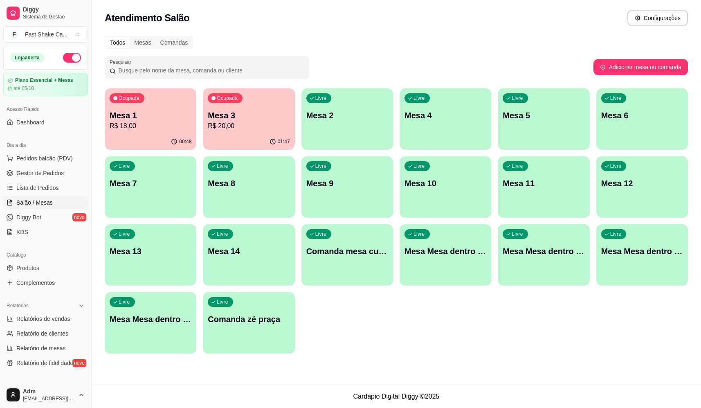
click at [414, 46] on div "Todos Mesas Comandas" at bounding box center [397, 42] width 584 height 13
click at [250, 120] on p "Mesa 3" at bounding box center [249, 115] width 82 height 11
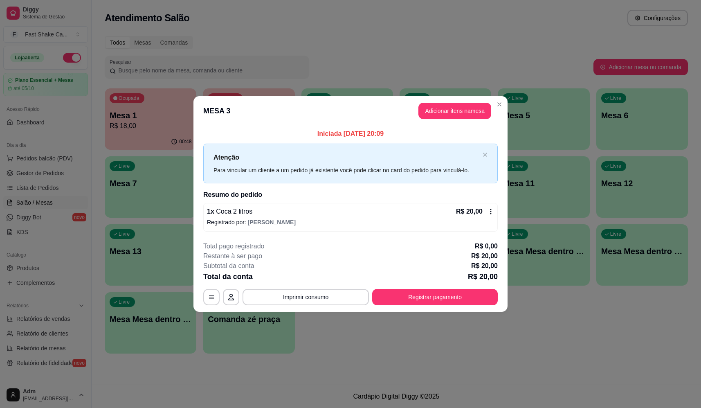
click at [416, 307] on footer "**********" at bounding box center [351, 273] width 314 height 77
click at [417, 293] on button "Registrar pagamento" at bounding box center [435, 297] width 126 height 16
click at [402, 147] on div at bounding box center [406, 156] width 18 height 18
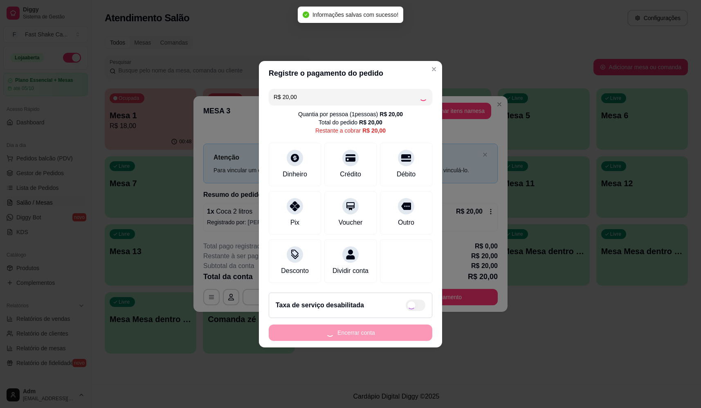
type input "R$ 0,00"
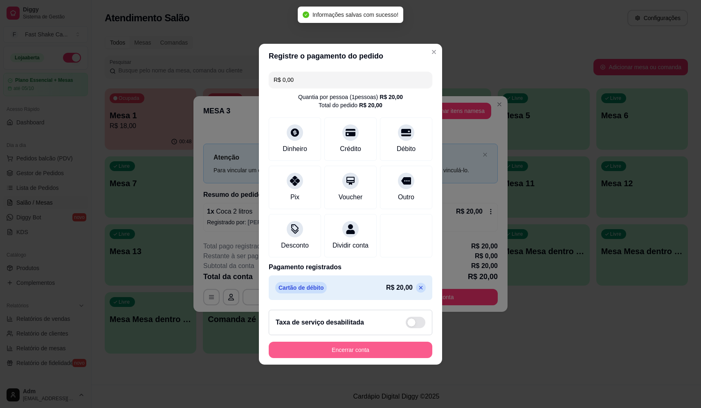
click at [381, 357] on button "Encerrar conta" at bounding box center [351, 350] width 164 height 16
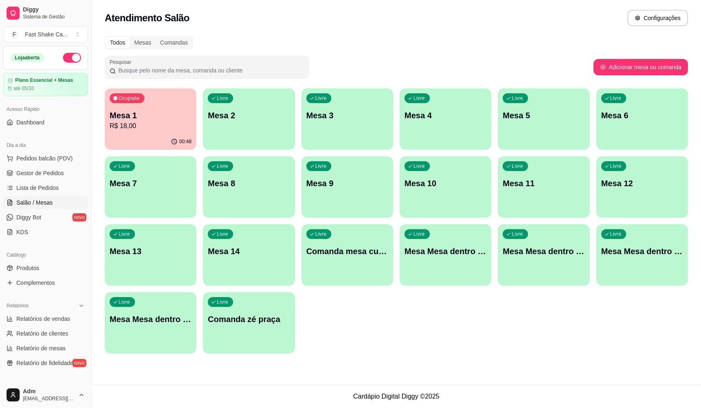
click at [154, 115] on p "Mesa 1" at bounding box center [151, 115] width 82 height 11
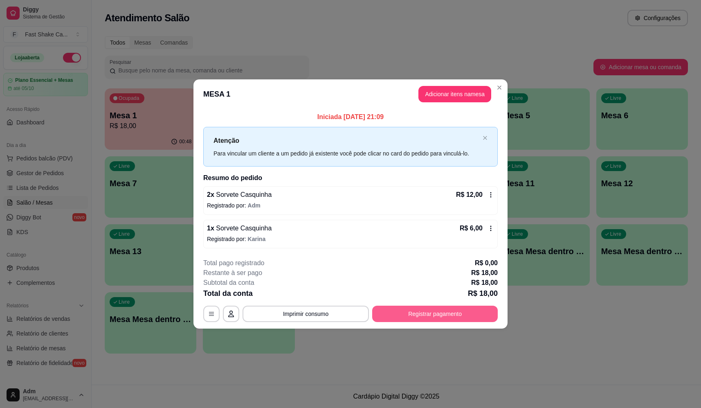
click at [430, 318] on button "Registrar pagamento" at bounding box center [435, 314] width 126 height 16
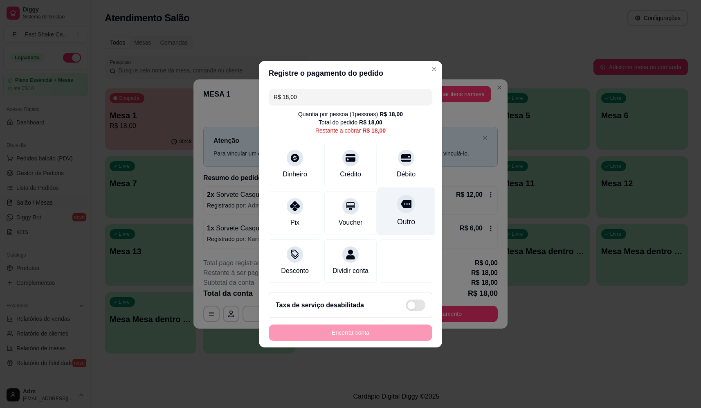
click at [412, 211] on div "Outro" at bounding box center [407, 211] width 58 height 48
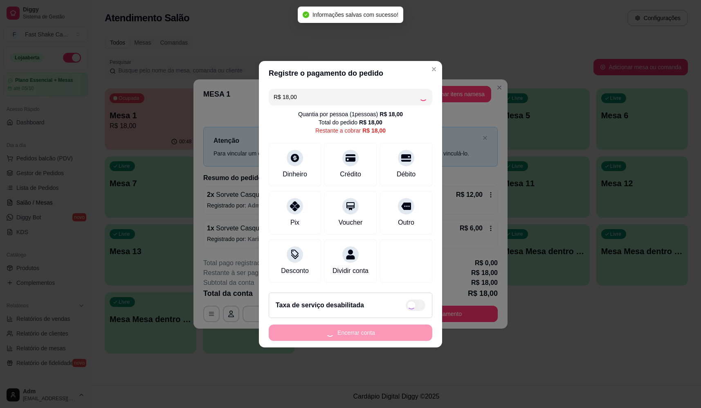
type input "R$ 0,00"
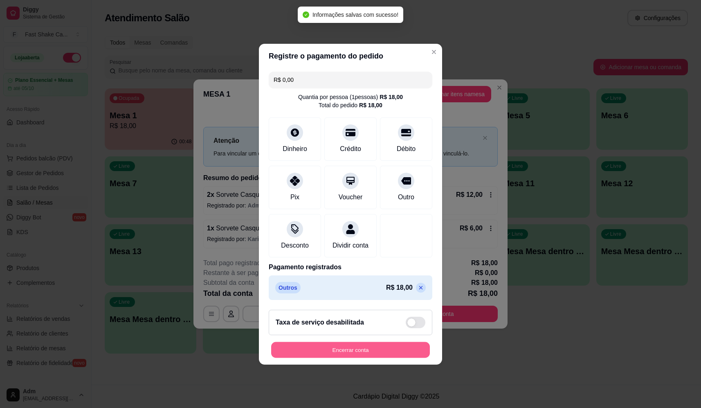
click at [404, 358] on button "Encerrar conta" at bounding box center [350, 350] width 159 height 16
